Goal: Navigation & Orientation: Find specific page/section

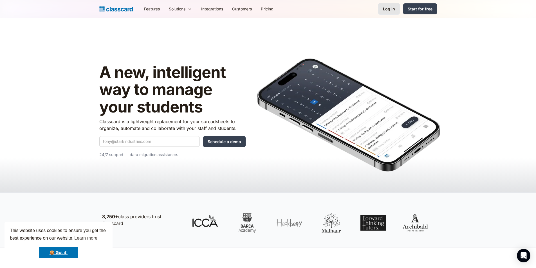
click at [388, 10] on div "Log in" at bounding box center [389, 9] width 12 height 6
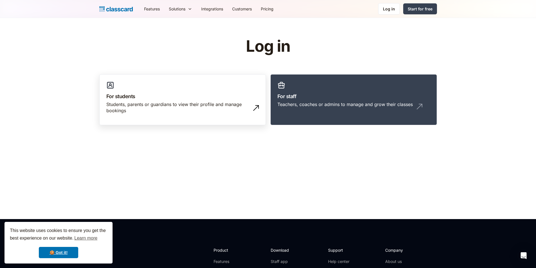
click at [193, 103] on div "Students, parents or guardians to view their profile and manage bookings" at bounding box center [176, 107] width 141 height 13
click at [345, 92] on link "For staff Teachers, coaches or admins to manage and grow their classes" at bounding box center [354, 99] width 167 height 51
